Goal: Information Seeking & Learning: Find contact information

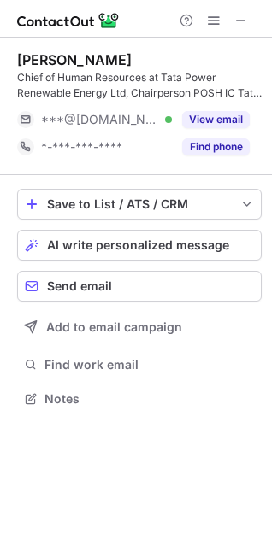
scroll to position [387, 272]
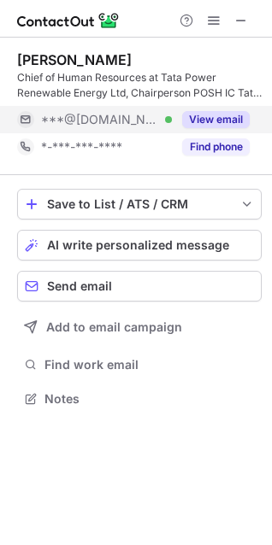
click at [203, 115] on button "View email" at bounding box center [216, 119] width 68 height 17
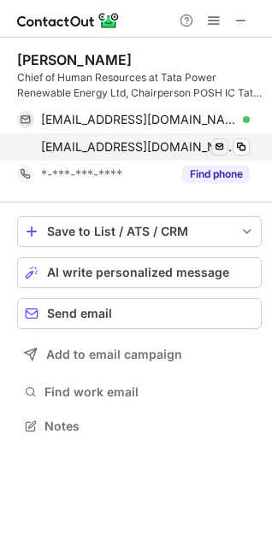
scroll to position [415, 272]
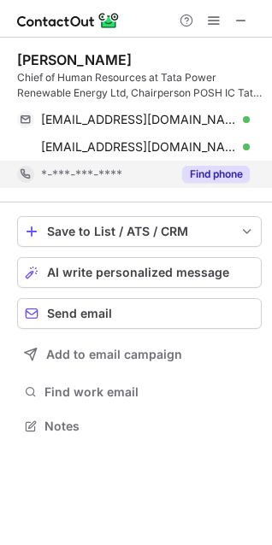
click at [217, 166] on button "Find phone" at bounding box center [216, 174] width 68 height 17
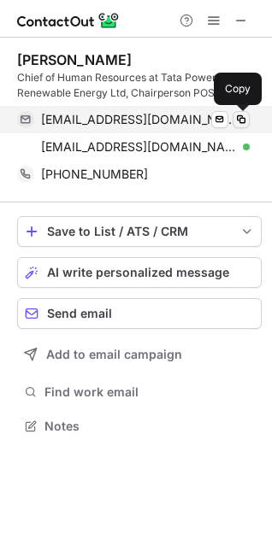
click at [239, 120] on span at bounding box center [241, 120] width 14 height 14
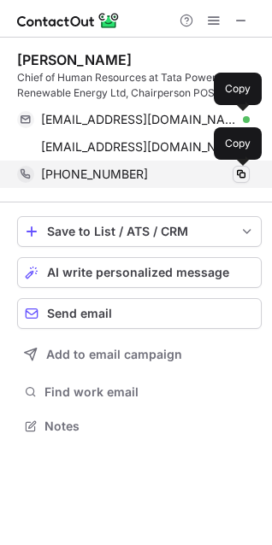
click at [241, 176] on span at bounding box center [241, 175] width 14 height 14
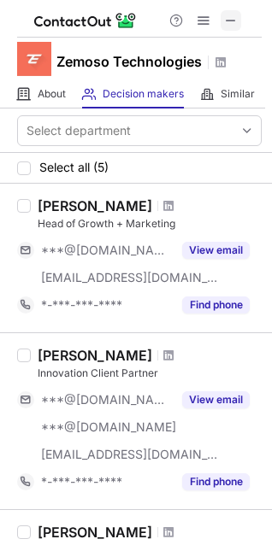
click at [233, 19] on span at bounding box center [231, 21] width 14 height 14
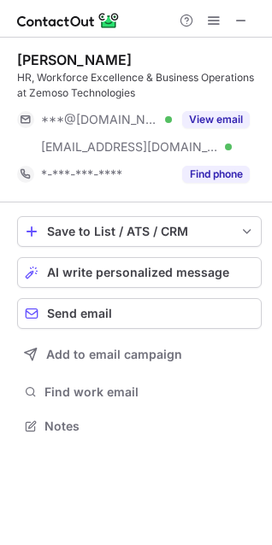
scroll to position [415, 272]
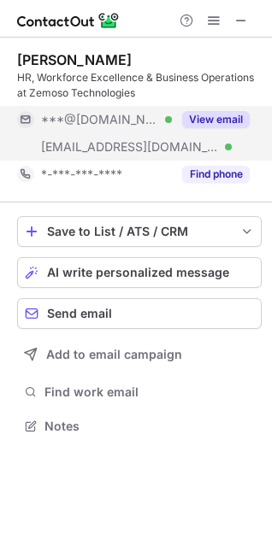
click at [212, 122] on button "View email" at bounding box center [216, 119] width 68 height 17
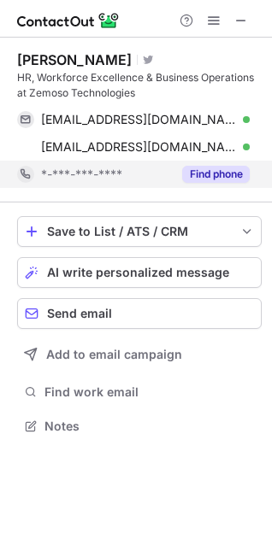
click at [207, 174] on button "Find phone" at bounding box center [216, 174] width 68 height 17
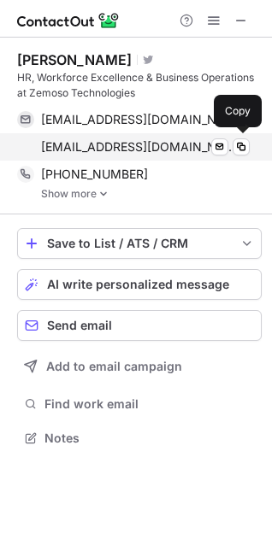
scroll to position [426, 272]
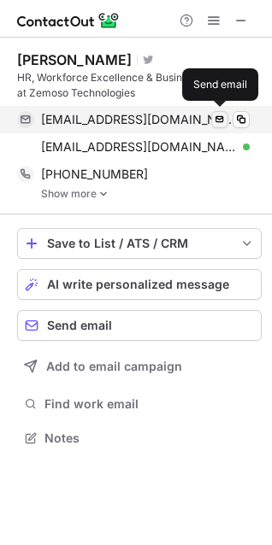
click at [215, 117] on span at bounding box center [220, 120] width 14 height 14
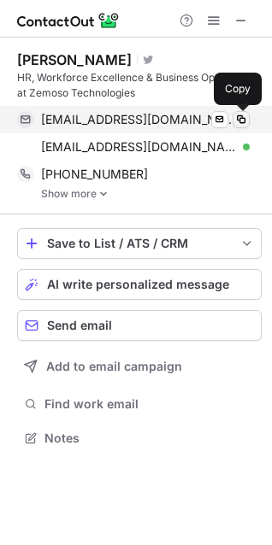
click at [243, 119] on span at bounding box center [241, 120] width 14 height 14
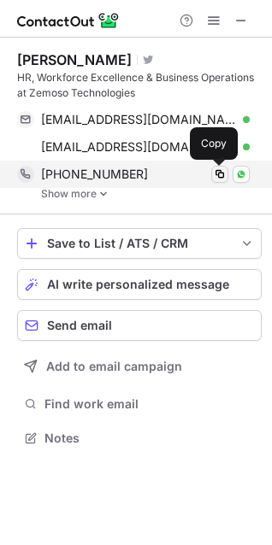
click at [219, 175] on span at bounding box center [220, 175] width 14 height 14
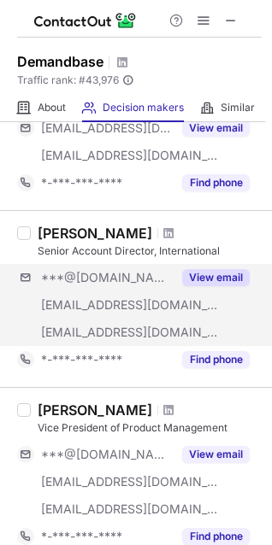
scroll to position [600, 0]
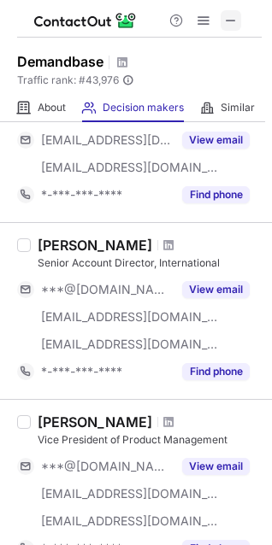
click at [235, 21] on span at bounding box center [231, 21] width 14 height 14
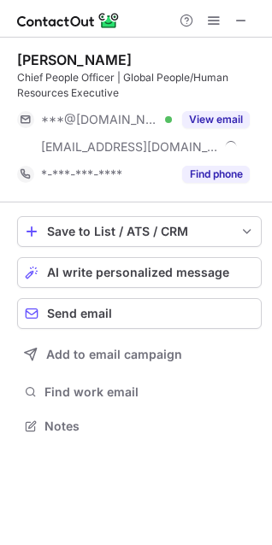
scroll to position [415, 272]
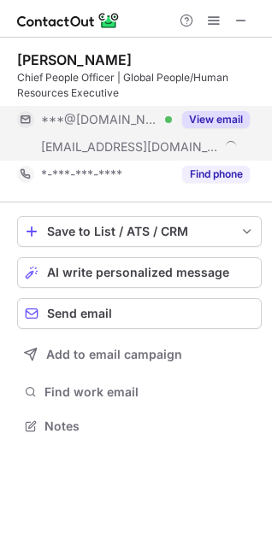
click at [213, 120] on button "View email" at bounding box center [216, 119] width 68 height 17
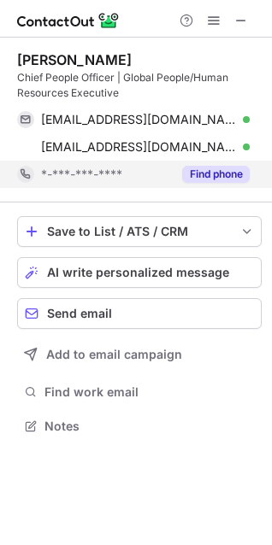
click at [212, 176] on button "Find phone" at bounding box center [216, 174] width 68 height 17
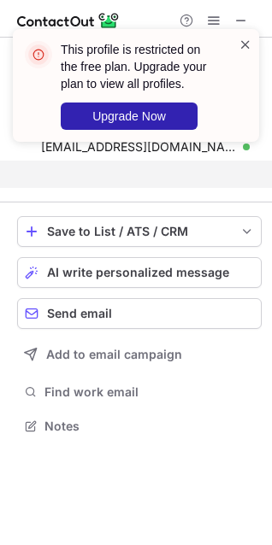
scroll to position [387, 272]
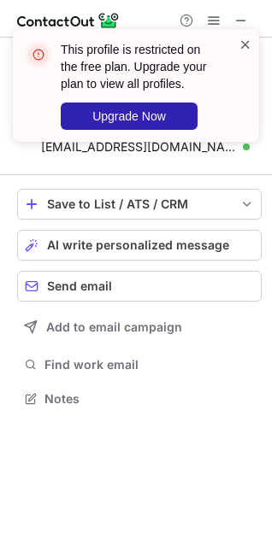
click at [243, 44] on span at bounding box center [246, 44] width 14 height 17
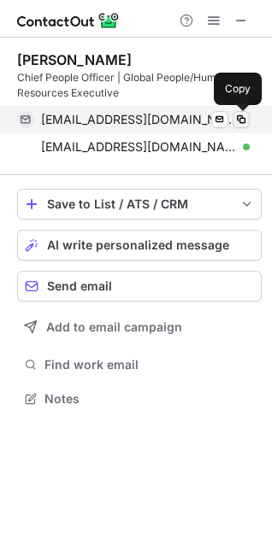
click at [239, 118] on span at bounding box center [241, 120] width 14 height 14
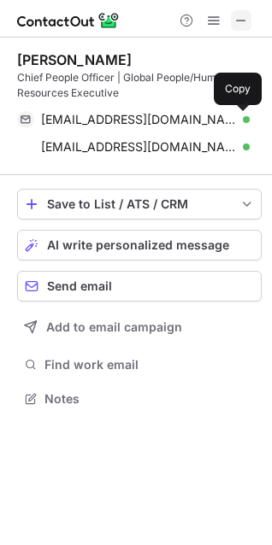
click at [239, 27] on span at bounding box center [241, 21] width 14 height 14
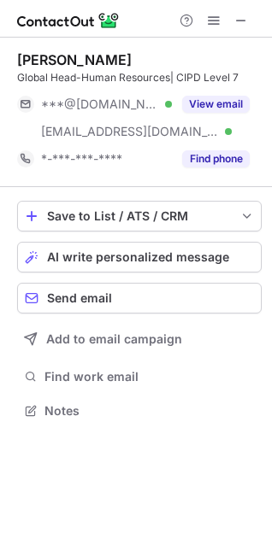
scroll to position [399, 272]
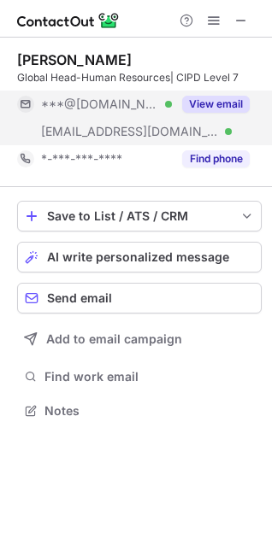
click at [199, 106] on button "View email" at bounding box center [216, 104] width 68 height 17
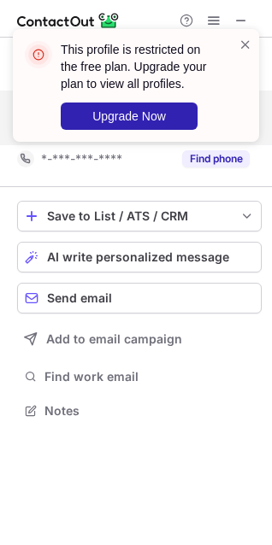
click at [202, 158] on div "This profile is restricted on the free plan. Upgrade your plan to view all prof…" at bounding box center [136, 92] width 274 height 161
click at [245, 44] on span at bounding box center [246, 44] width 14 height 17
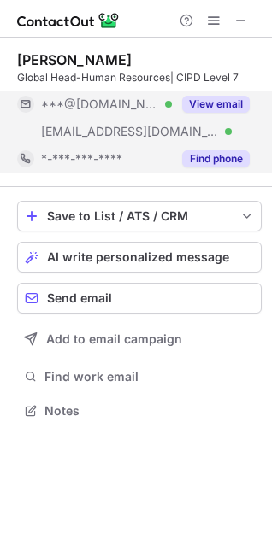
click at [222, 151] on button "Find phone" at bounding box center [216, 158] width 68 height 17
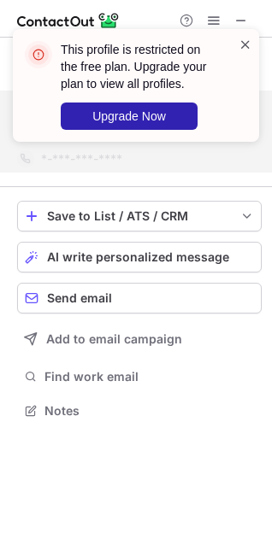
click at [245, 49] on span at bounding box center [246, 44] width 14 height 17
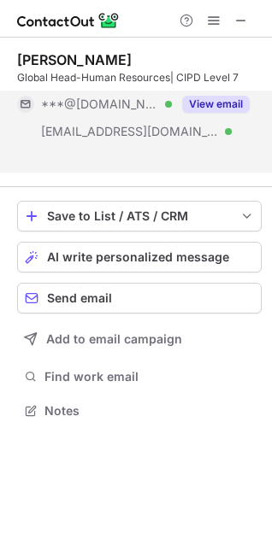
scroll to position [372, 272]
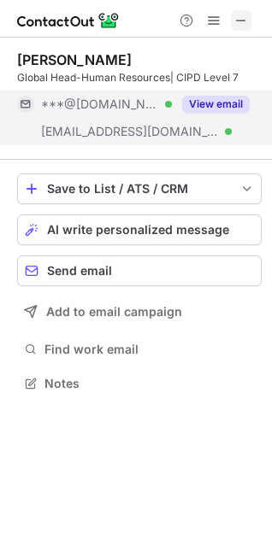
click at [239, 21] on span at bounding box center [241, 21] width 14 height 14
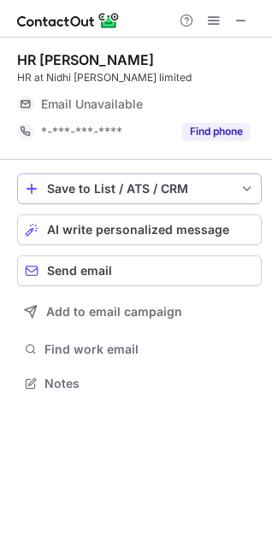
scroll to position [372, 272]
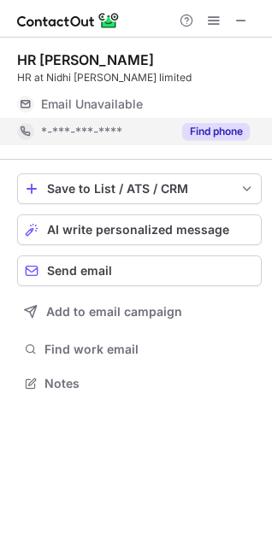
click at [199, 124] on button "Find phone" at bounding box center [216, 131] width 68 height 17
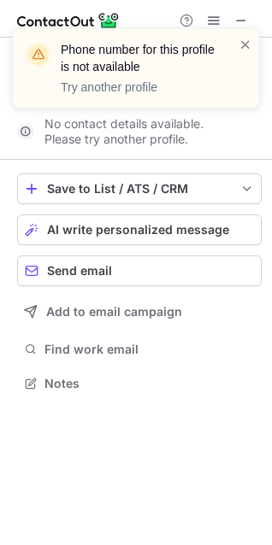
scroll to position [345, 272]
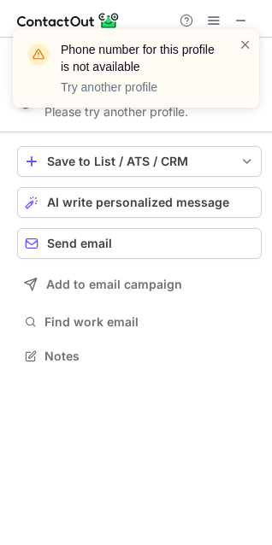
click at [233, 17] on div "Phone number for this profile is not available Try another profile" at bounding box center [136, 75] width 274 height 127
click at [245, 40] on span at bounding box center [246, 44] width 14 height 17
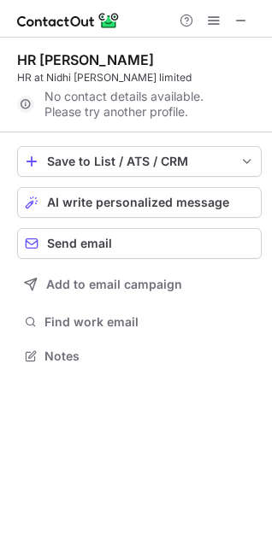
click at [237, 22] on div "Phone number for this profile is not available Try another profile" at bounding box center [136, 29] width 274 height 34
click at [236, 24] on span at bounding box center [241, 21] width 14 height 14
